Goal: Use online tool/utility: Utilize a website feature to perform a specific function

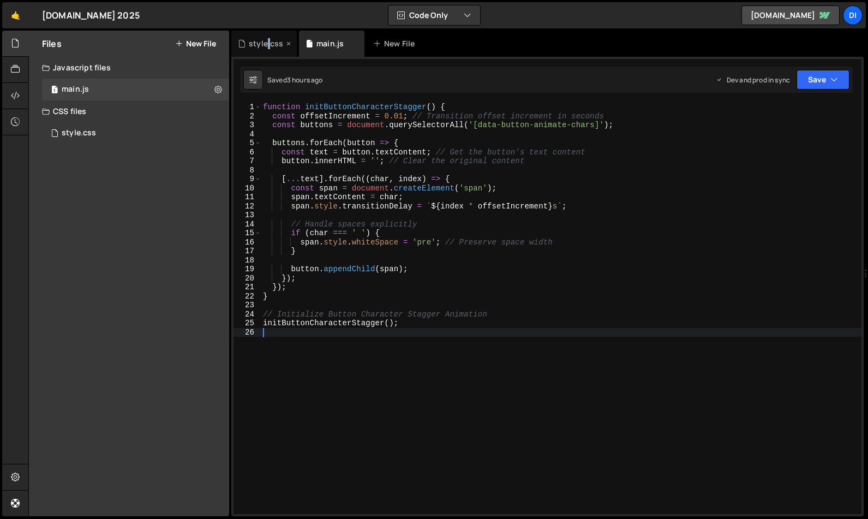
click at [268, 44] on div "style.css" at bounding box center [266, 43] width 34 height 11
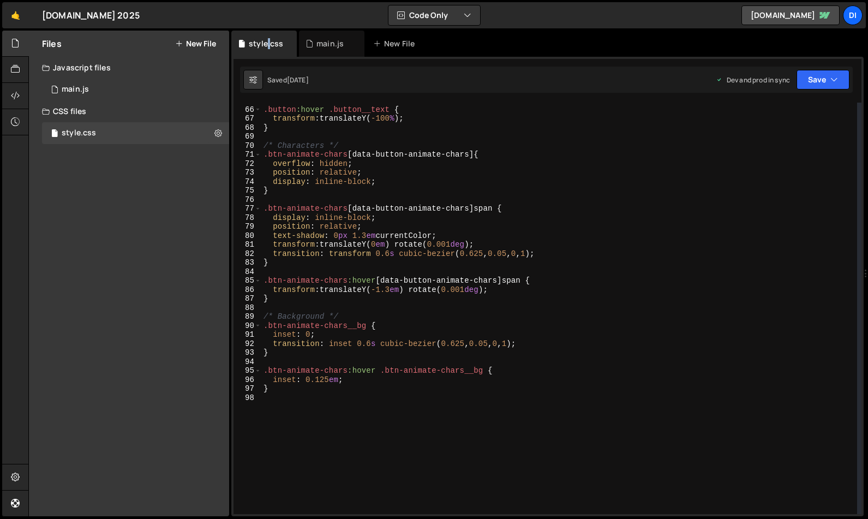
scroll to position [583, 0]
click at [314, 394] on div ".button :hover .button__text { transform : translateY( -100 % ) ; } /* Characte…" at bounding box center [559, 311] width 596 height 430
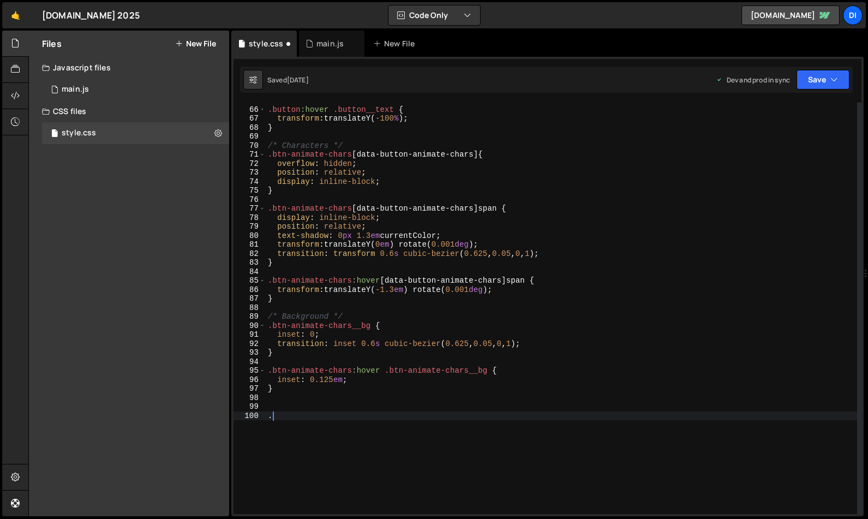
paste textarea "article-card__link-text"
type textarea ".article-card__link-text {"
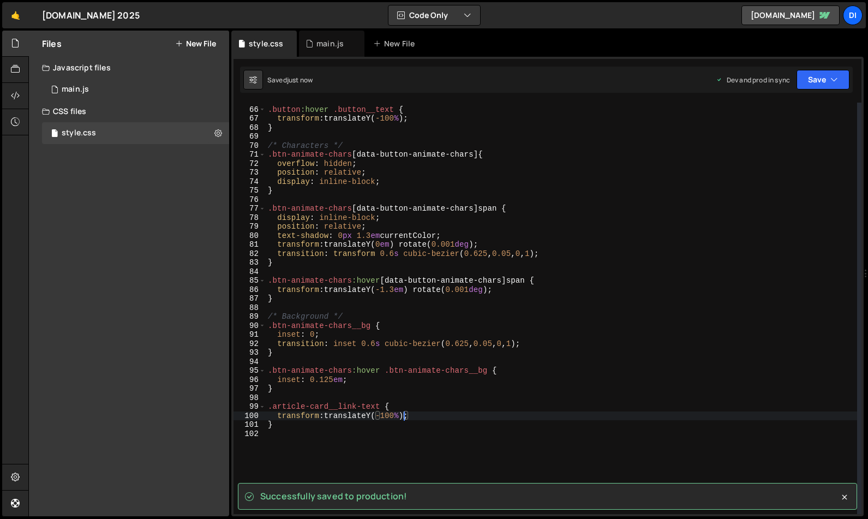
click at [308, 424] on div ".button :hover .button__text { transform : translateY( -100 % ) ; } /* Characte…" at bounding box center [562, 311] width 592 height 430
type textarea "}"
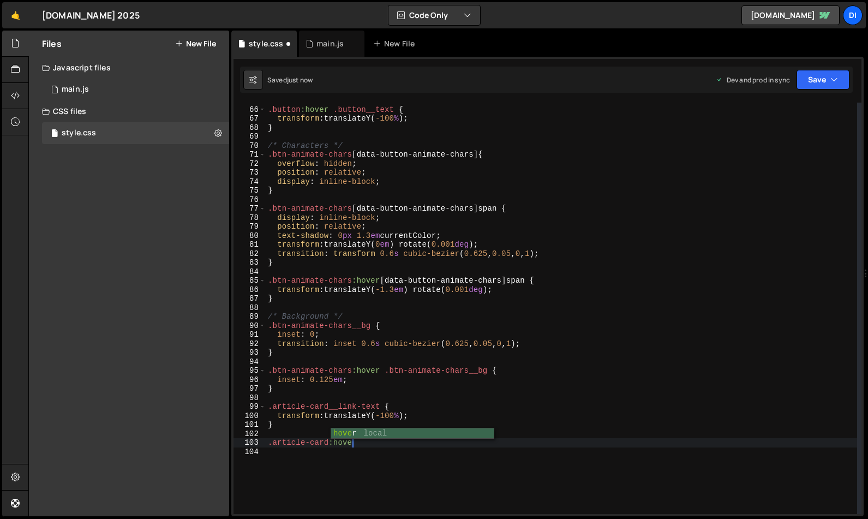
scroll to position [0, 6]
paste textarea "article-card__link-text"
type textarea ".article-card:hover .article-card__link-text {"
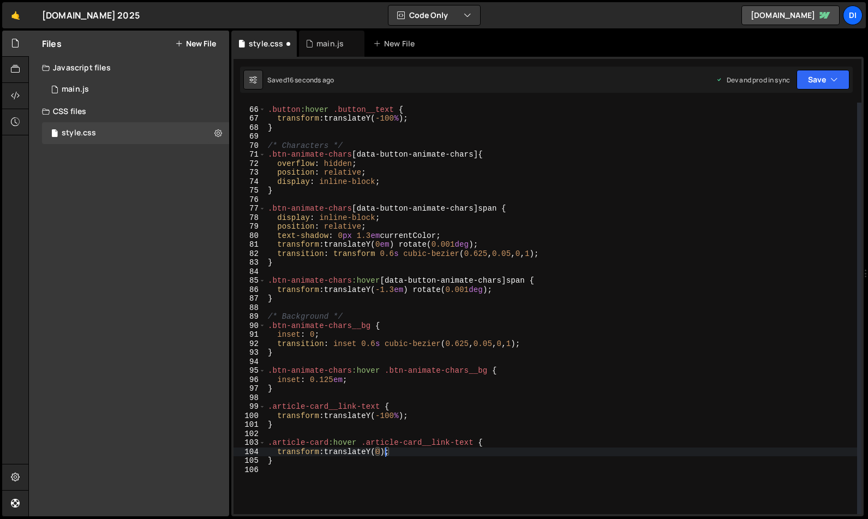
scroll to position [0, 8]
type textarea ".article-card:hover .article-card__link-text {"
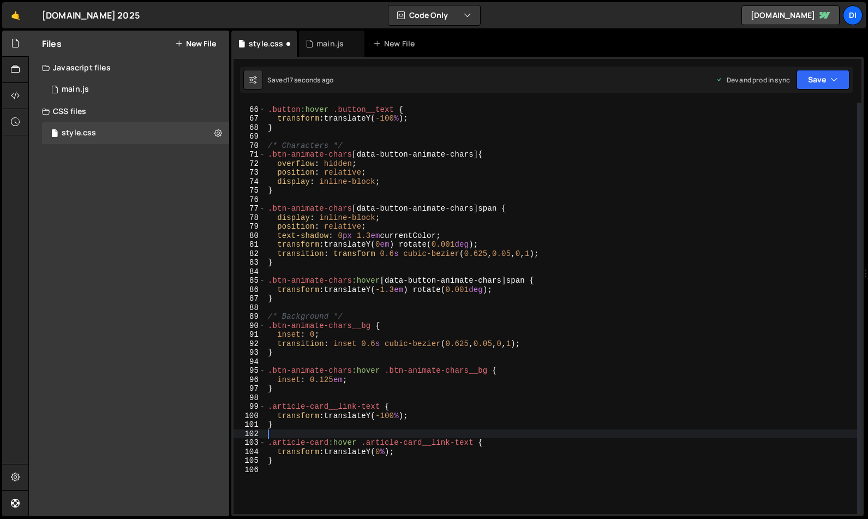
scroll to position [0, 0]
type textarea "transform: translateY(-100%);"
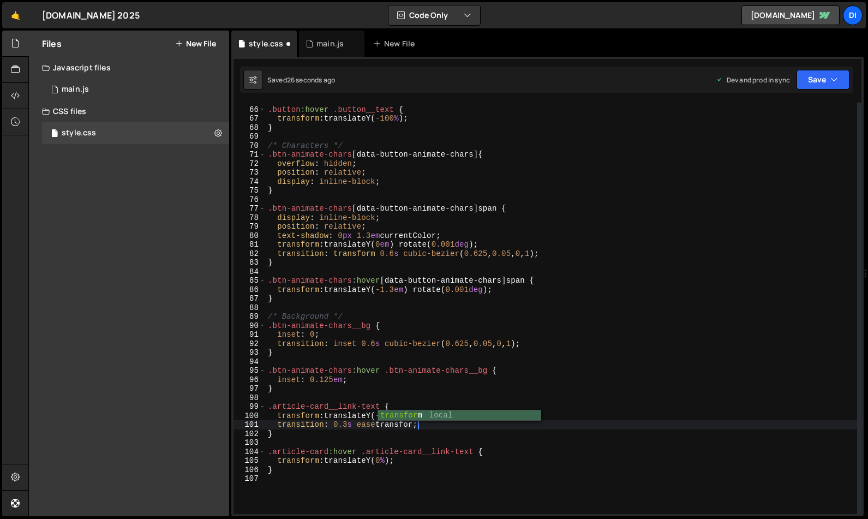
scroll to position [0, 10]
click at [386, 418] on div ".button :hover .button__text { transform : translateY( -100 % ) ; } /* Characte…" at bounding box center [562, 311] width 592 height 430
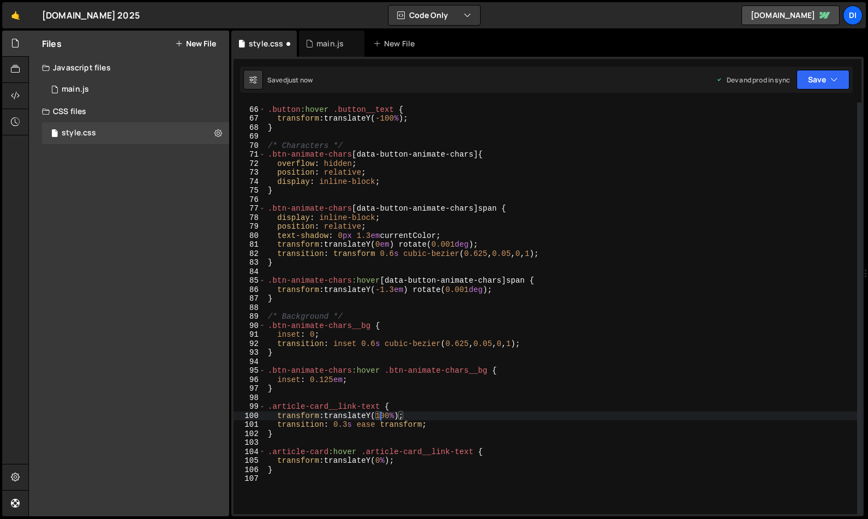
scroll to position [0, 9]
click at [402, 414] on div ".button :hover .button__text { transform : translateY( -100 % ) ; } /* Characte…" at bounding box center [562, 311] width 592 height 430
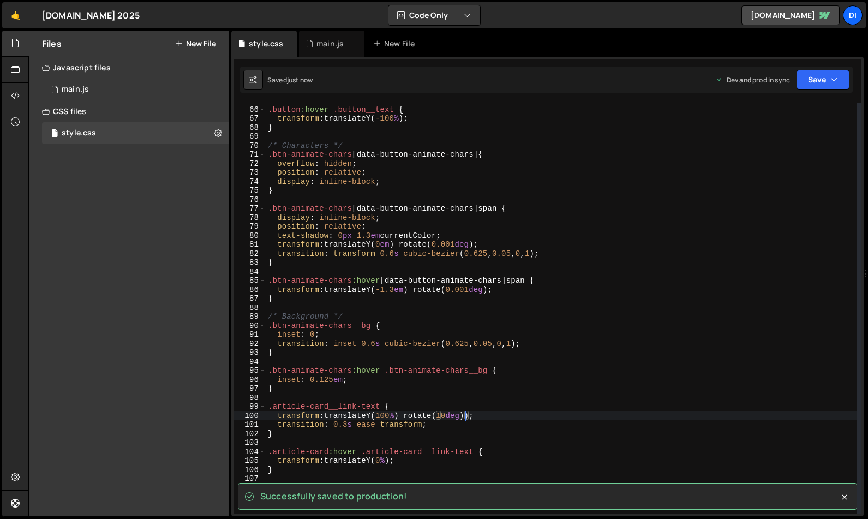
click at [410, 414] on div ".button :hover .button__text { transform : translateY( -100 % ) ; } /* Characte…" at bounding box center [562, 311] width 592 height 430
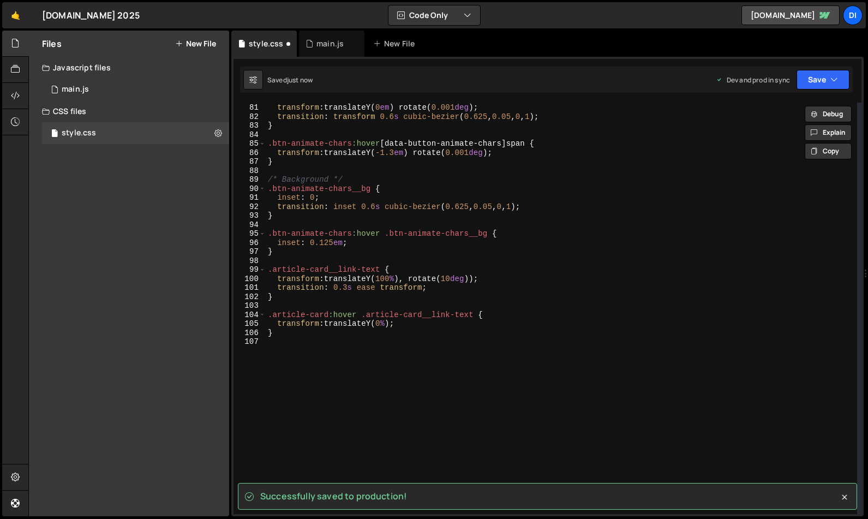
scroll to position [720, 0]
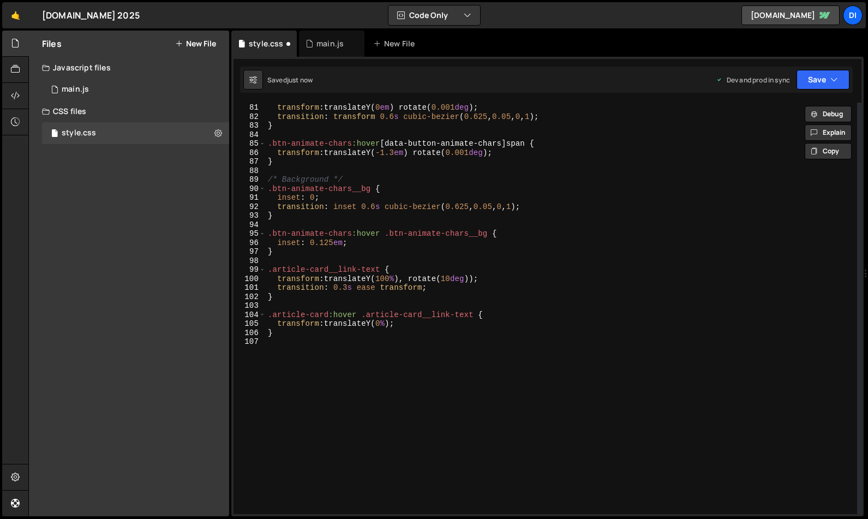
drag, startPoint x: 413, startPoint y: 279, endPoint x: 415, endPoint y: 285, distance: 5.9
click at [413, 279] on div "text-shadow : 0 px 1.3 em currentColor ; transform : translateY( 0 em ) rotate(…" at bounding box center [562, 309] width 592 height 430
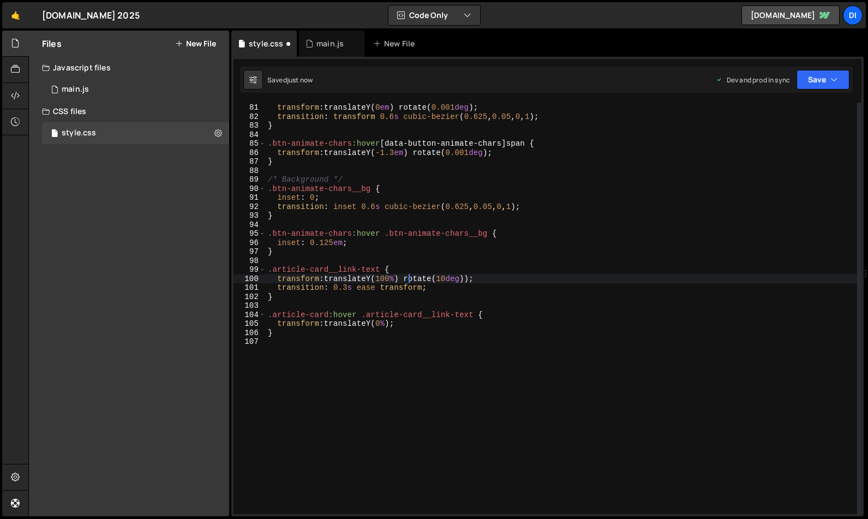
scroll to position [0, 9]
click at [448, 276] on div "text-shadow : 0 px 1.3 em currentColor ; transform : translateY( 0 em ) rotate(…" at bounding box center [562, 309] width 592 height 430
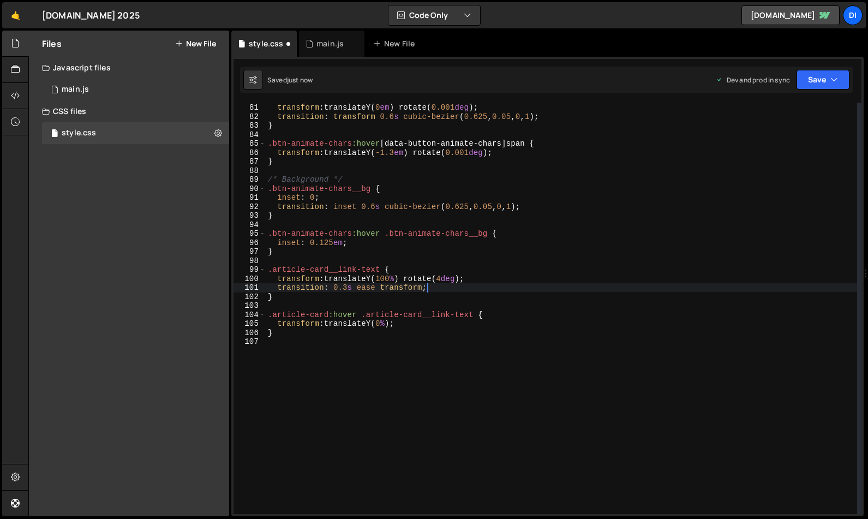
type textarea "}"
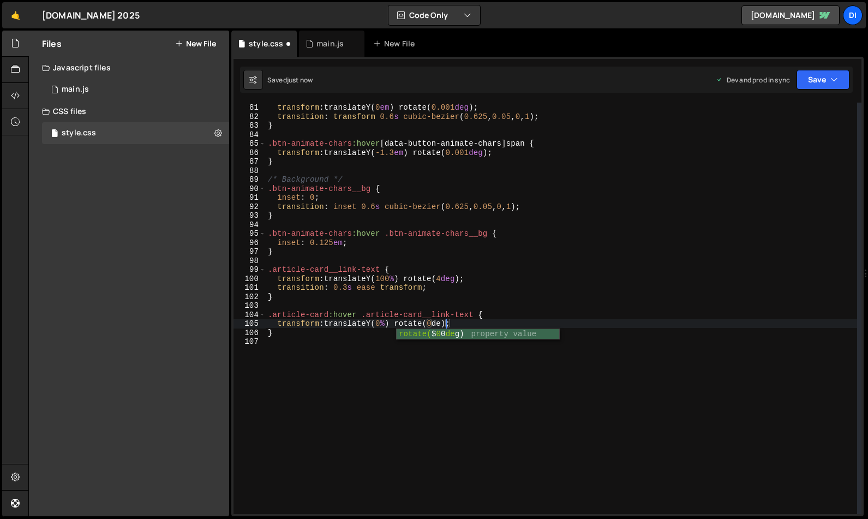
scroll to position [0, 13]
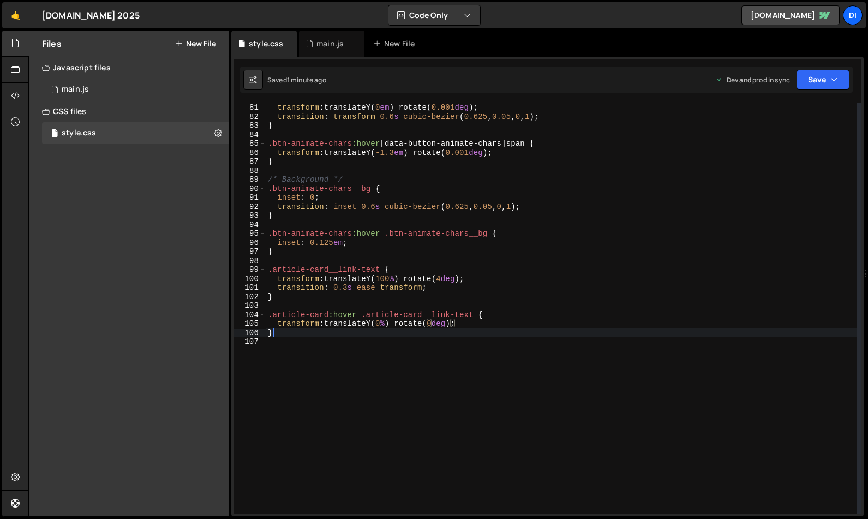
click at [275, 334] on div "text-shadow : 0 px 1.3 em currentColor ; transform : translateY( 0 em ) rotate(…" at bounding box center [562, 309] width 592 height 430
type textarea "}"
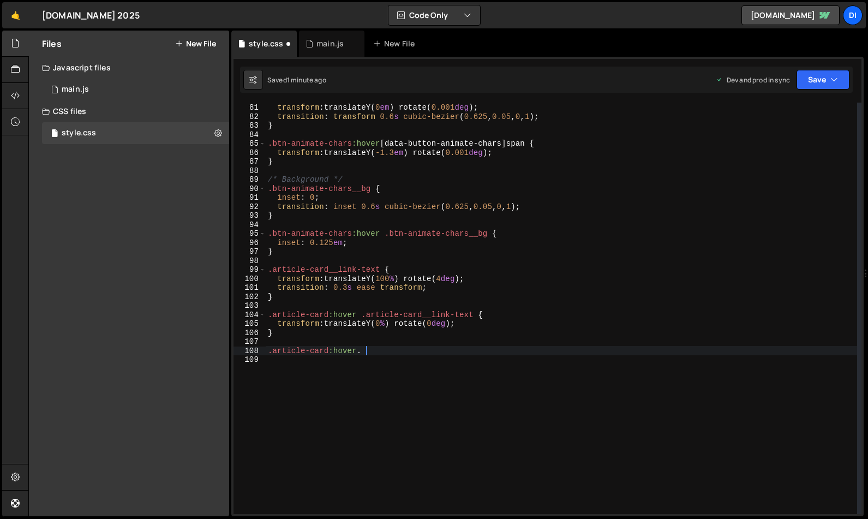
paste textarea "article__image"
type textarea ".article-card:hover .article__image {"
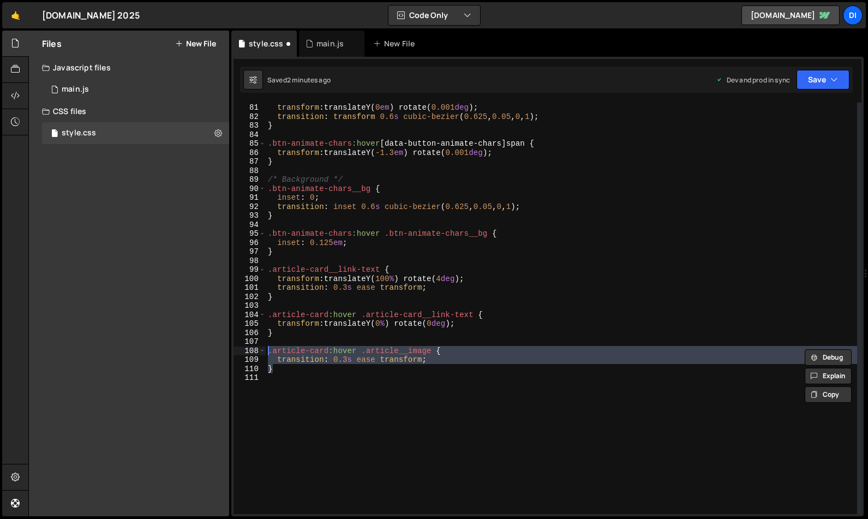
type textarea "}"
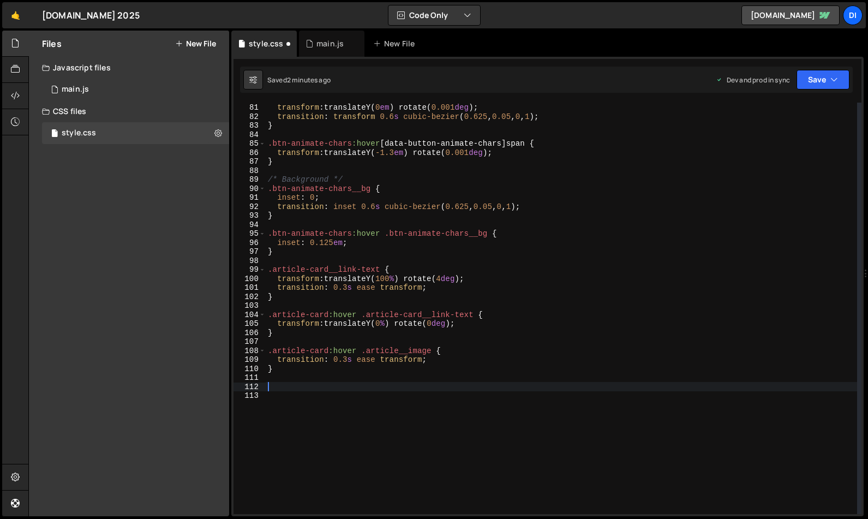
paste textarea "}"
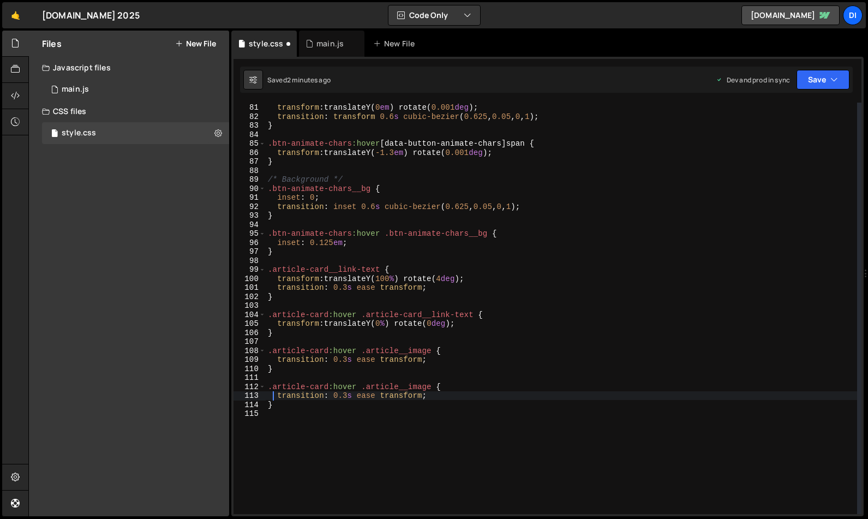
type textarea ".article-card:hover .article__image {"
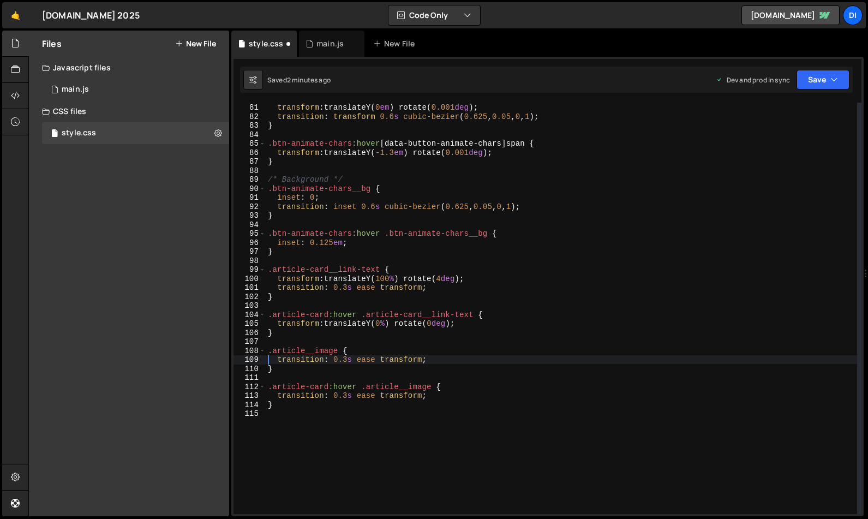
type textarea "}"
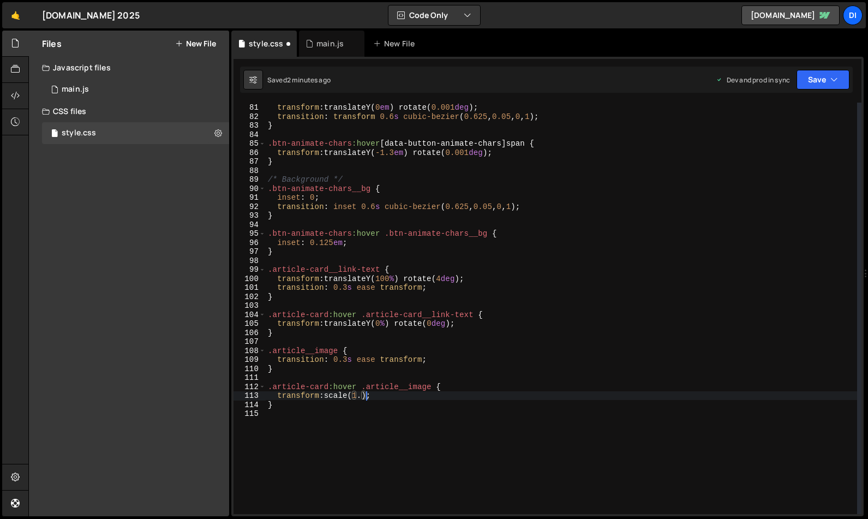
scroll to position [0, 7]
click at [346, 362] on div "text-shadow : 0 px 1.3 em currentColor ; transform : translateY( 0 em ) rotate(…" at bounding box center [562, 309] width 592 height 430
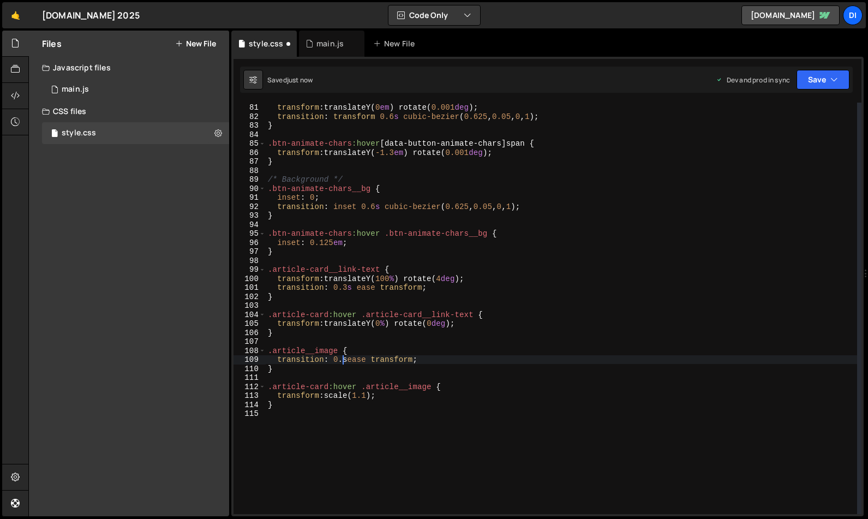
scroll to position [0, 5]
click at [374, 358] on div "text-shadow : 0 px 1.3 em currentColor ; transform : translateY( 0 em ) rotate(…" at bounding box center [562, 309] width 592 height 430
click at [370, 392] on div "text-shadow : 0 px 1.3 em currentColor ; transform : translateY( 0 em ) rotate(…" at bounding box center [562, 309] width 592 height 430
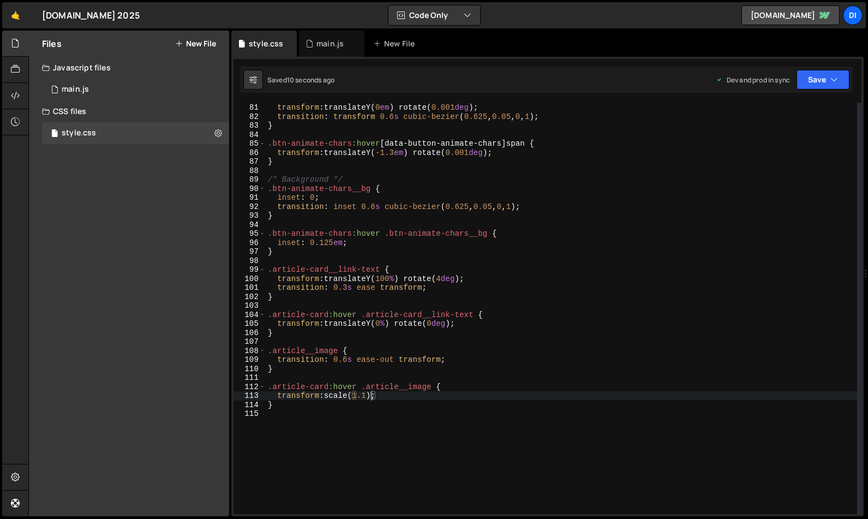
scroll to position [0, 7]
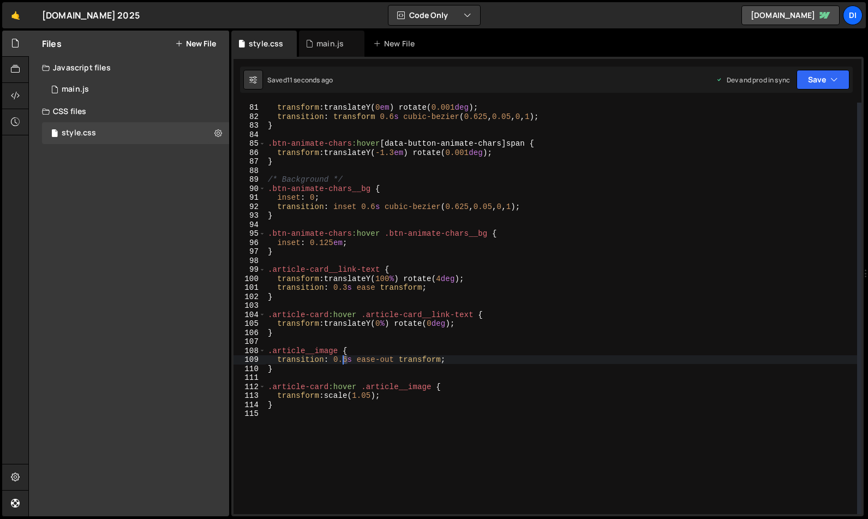
click at [344, 360] on div "text-shadow : 0 px 1.3 em currentColor ; transform : translateY( 0 em ) rotate(…" at bounding box center [562, 309] width 592 height 430
click at [820, 79] on button "Save" at bounding box center [823, 80] width 53 height 20
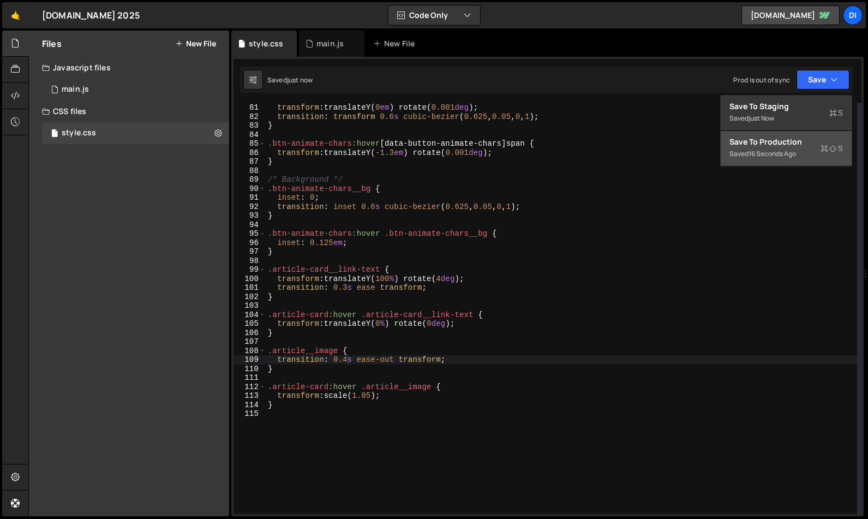
click at [754, 151] on div "16 seconds ago" at bounding box center [772, 153] width 47 height 9
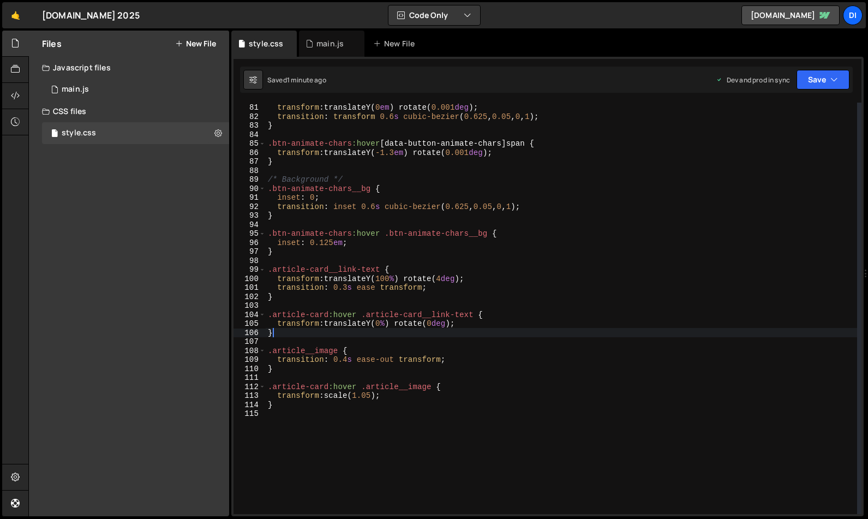
scroll to position [0, 0]
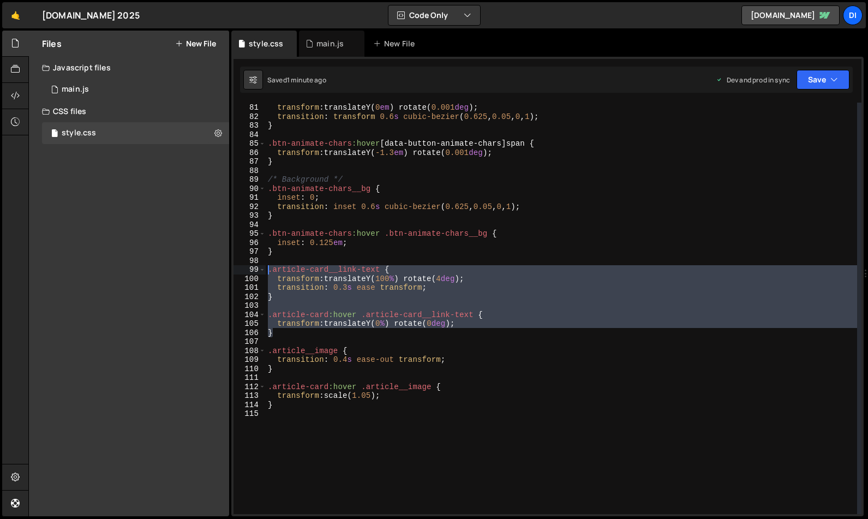
drag, startPoint x: 283, startPoint y: 332, endPoint x: 254, endPoint y: 265, distance: 73.3
click at [254, 265] on div "} 80 81 82 83 84 85 86 87 88 89 90 91 92 93 94 95 96 97 98 99 100 101 102 103 1…" at bounding box center [548, 309] width 628 height 412
click at [367, 318] on div "text-shadow : 0 px 1.3 em currentColor ; transform : translateY( 0 em ) rotate(…" at bounding box center [562, 309] width 592 height 412
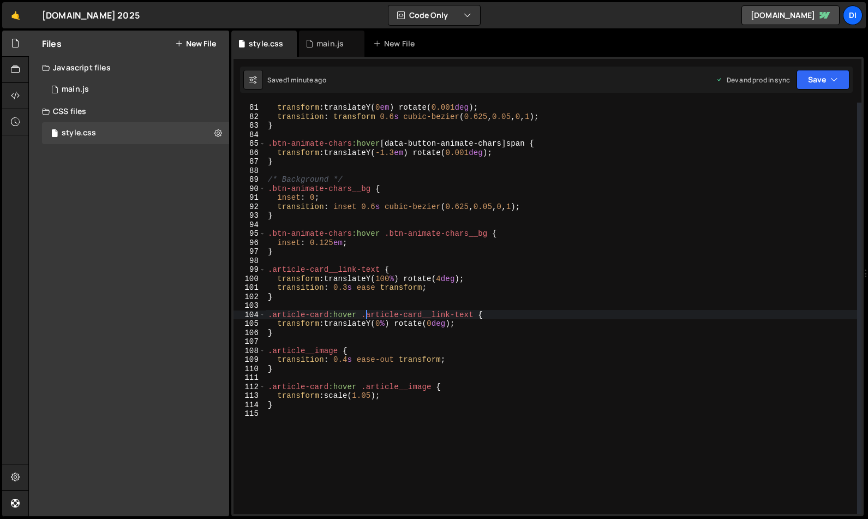
click at [478, 314] on div "text-shadow : 0 px 1.3 em currentColor ; transform : translateY( 0 em ) rotate(…" at bounding box center [562, 309] width 592 height 430
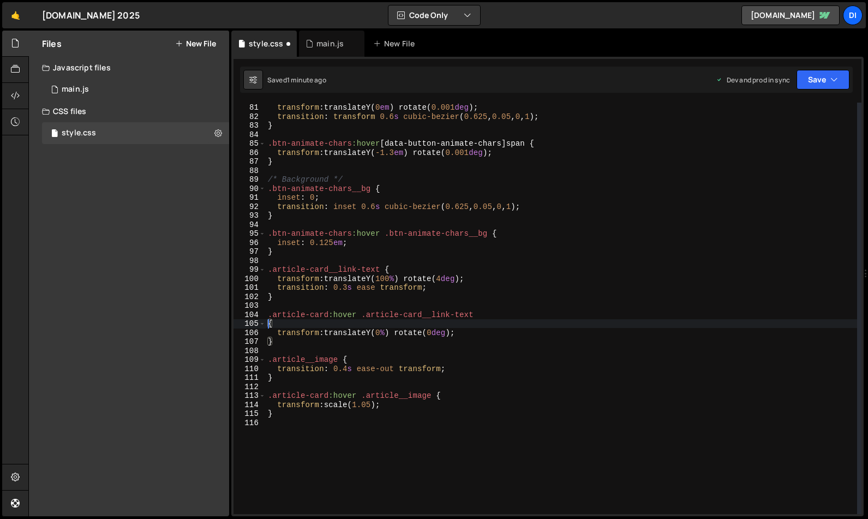
paste textarea ".article-card:hover .article-card__link-text"
drag, startPoint x: 342, startPoint y: 322, endPoint x: 272, endPoint y: 324, distance: 69.3
click at [272, 324] on div "text-shadow : 0 px 1.3 em currentColor ; transform : translateY( 0 em ) rotate(…" at bounding box center [562, 309] width 592 height 430
drag, startPoint x: 376, startPoint y: 323, endPoint x: 266, endPoint y: 324, distance: 109.2
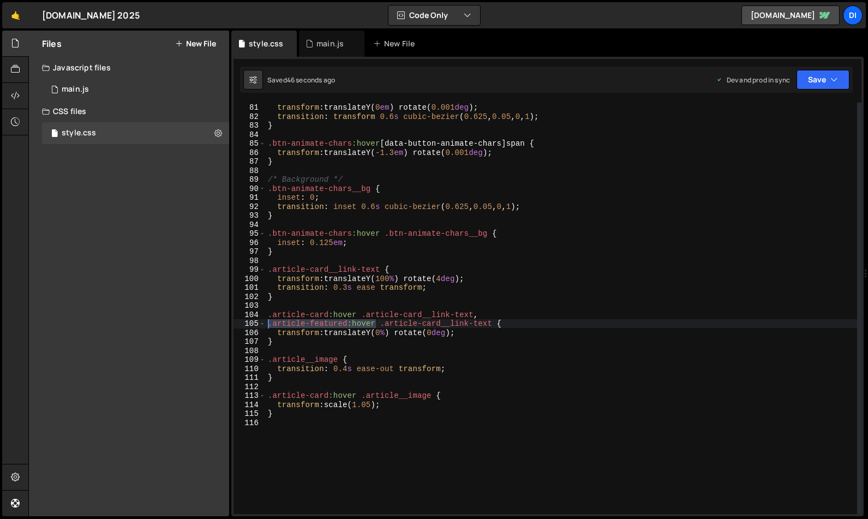
click at [266, 324] on div "text-shadow : 0 px 1.3 em currentColor ; transform : translateY( 0 em ) rotate(…" at bounding box center [562, 309] width 592 height 430
click at [431, 396] on div "text-shadow : 0 px 1.3 em currentColor ; transform : translateY( 0 em ) rotate(…" at bounding box center [562, 309] width 592 height 430
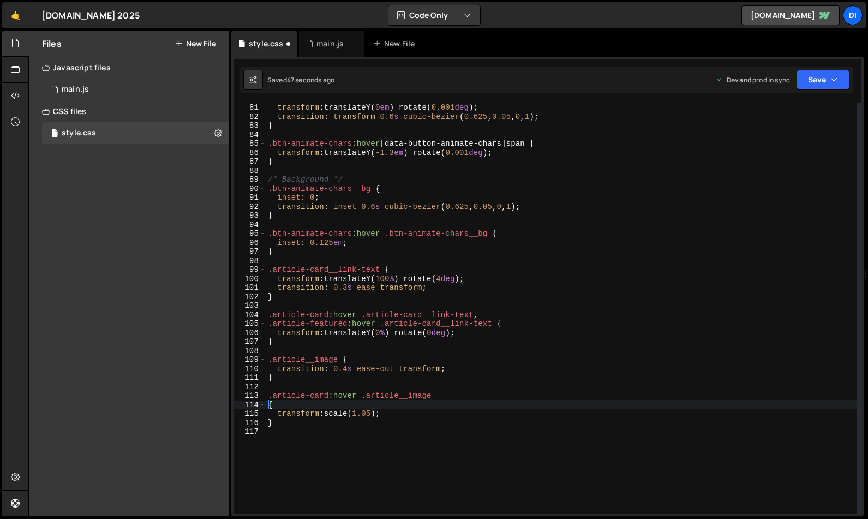
scroll to position [0, 0]
paste textarea ".article-featured:hover"
drag, startPoint x: 493, startPoint y: 404, endPoint x: 385, endPoint y: 402, distance: 108.6
click at [385, 402] on div "text-shadow : 0 px 1.3 em currentColor ; transform : translateY( 0 em ) rotate(…" at bounding box center [562, 309] width 592 height 430
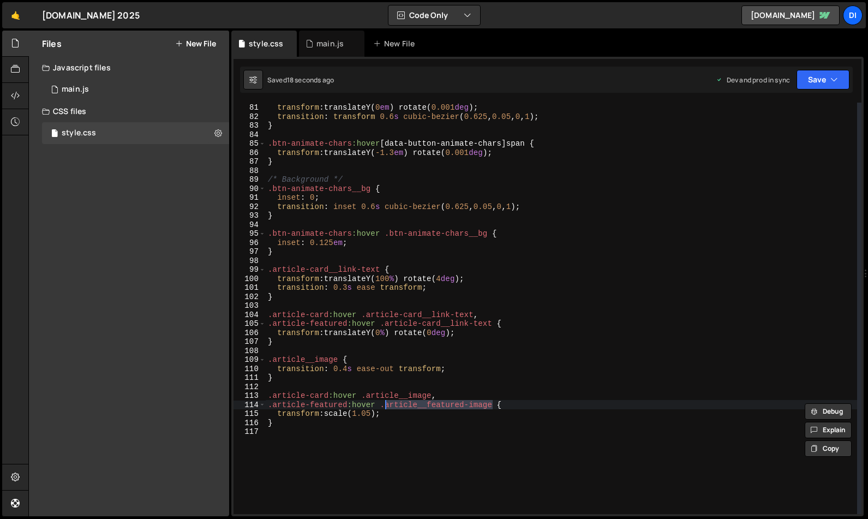
paste textarea "-featured__"
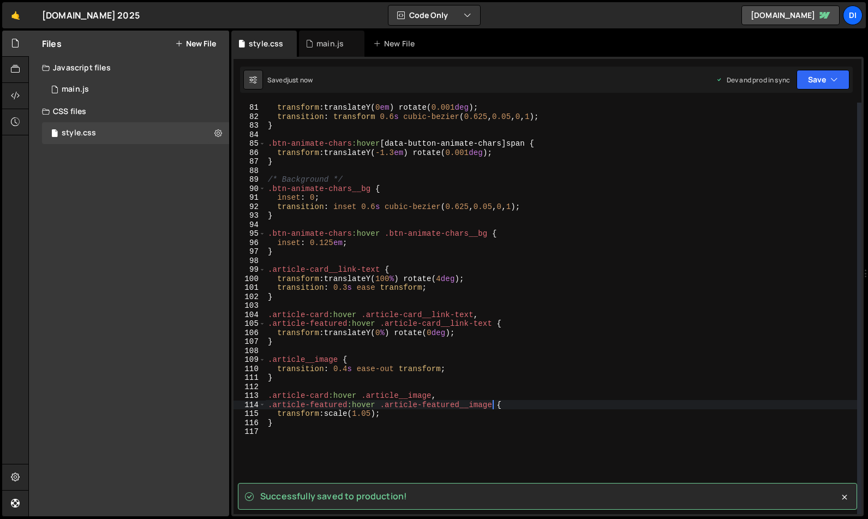
click at [339, 359] on div "text-shadow : 0 px 1.3 em currentColor ; transform : translateY( 0 em ) rotate(…" at bounding box center [562, 309] width 592 height 430
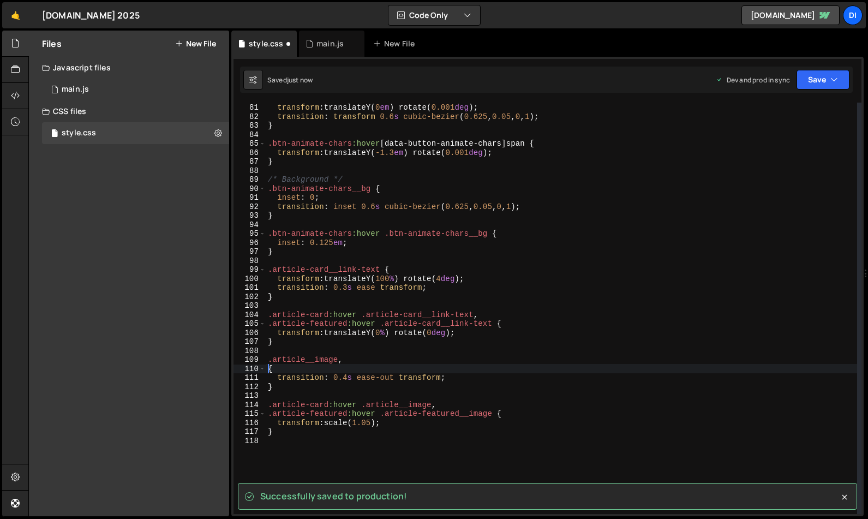
scroll to position [0, 0]
paste textarea "article-featured__image"
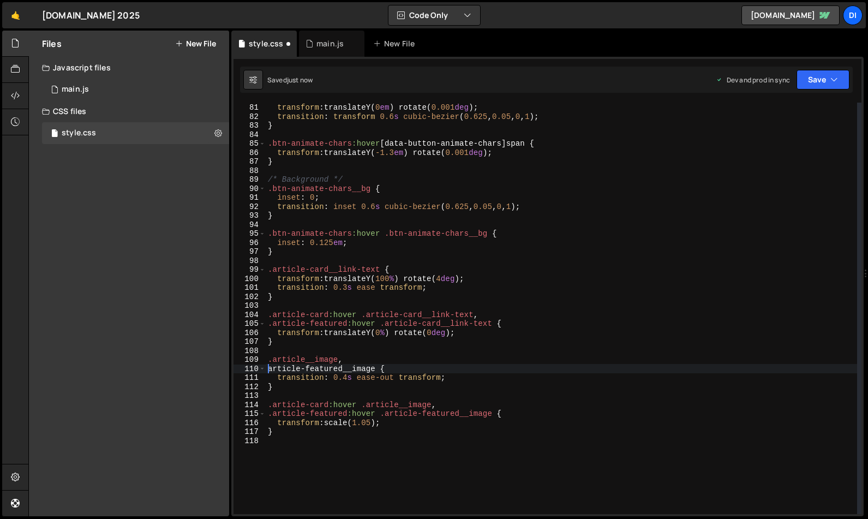
scroll to position [0, 1]
type textarea ".article-featured__image {"
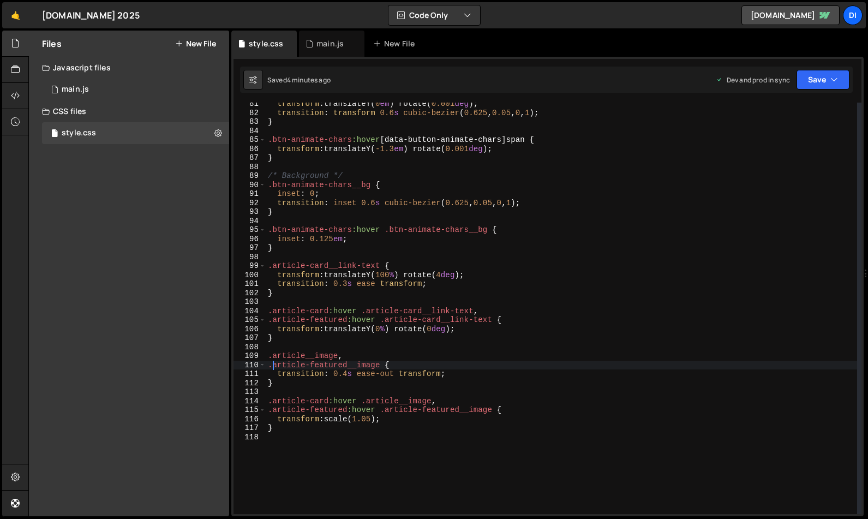
scroll to position [724, 0]
click at [324, 48] on div "main.js" at bounding box center [330, 43] width 27 height 11
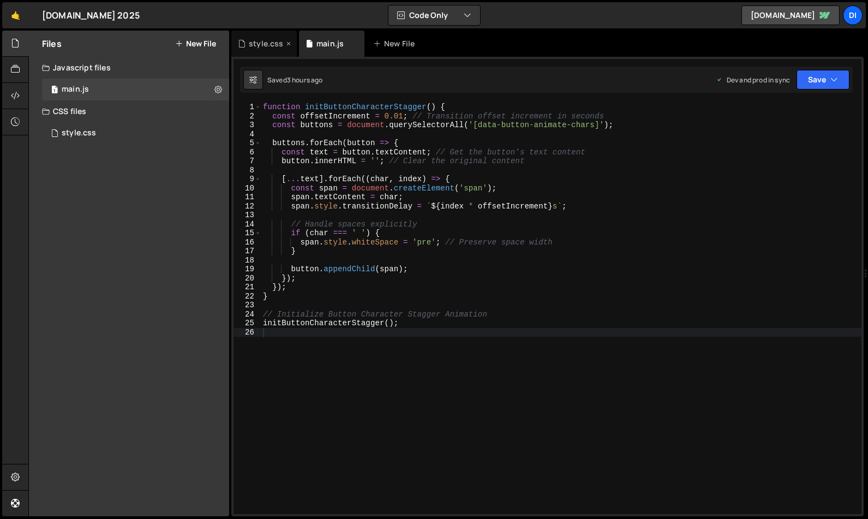
click at [261, 45] on div "style.css" at bounding box center [266, 43] width 34 height 11
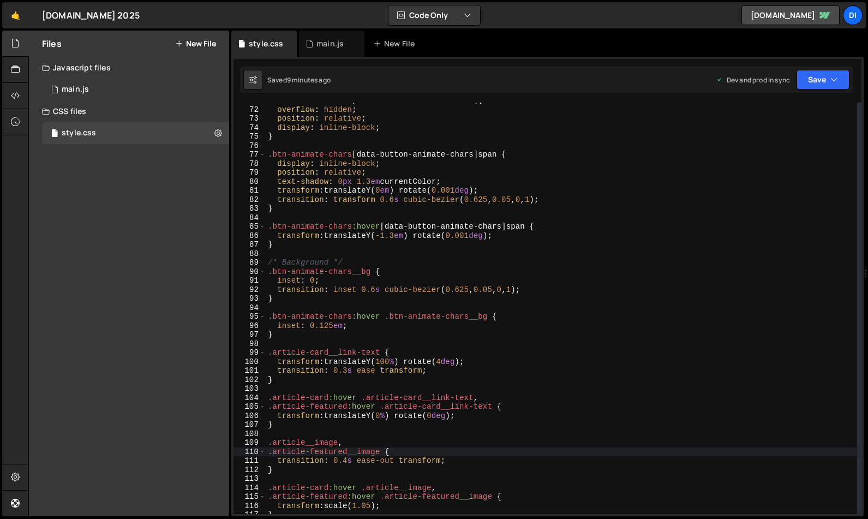
scroll to position [618, 0]
